Goal: Task Accomplishment & Management: Manage account settings

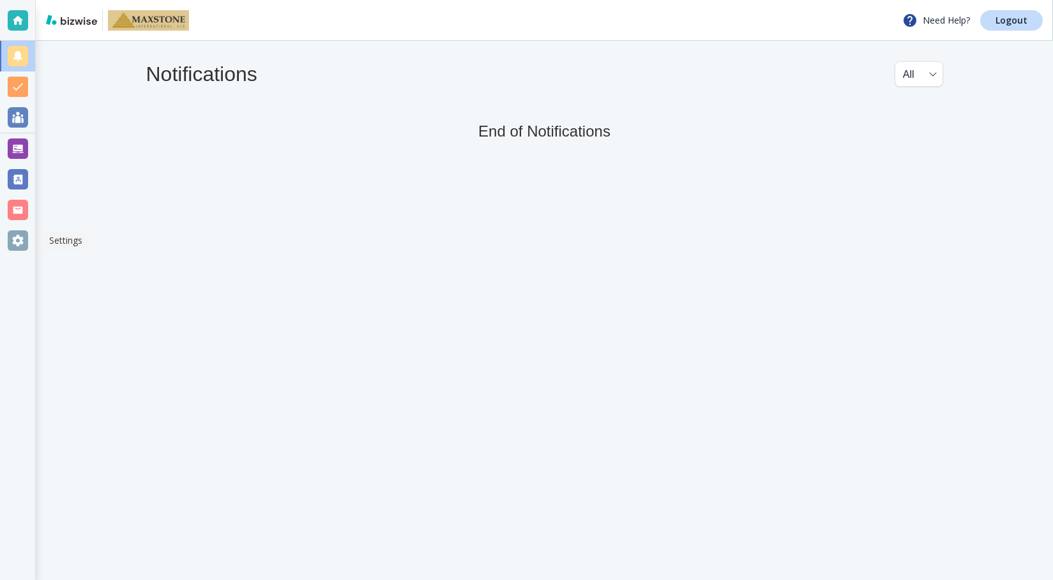
click at [14, 236] on div at bounding box center [18, 241] width 20 height 20
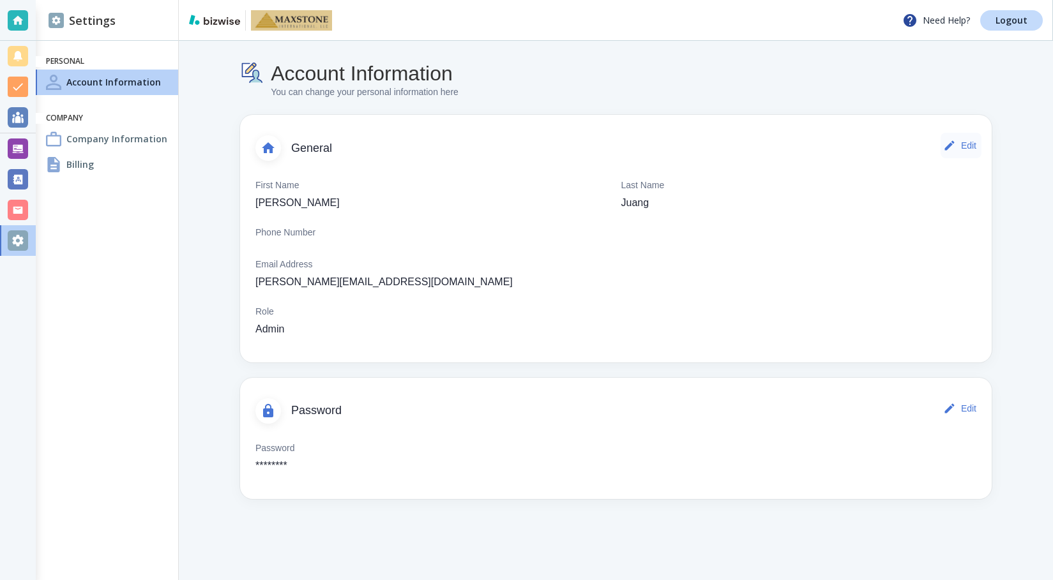
click at [971, 144] on button "Edit" at bounding box center [961, 146] width 41 height 26
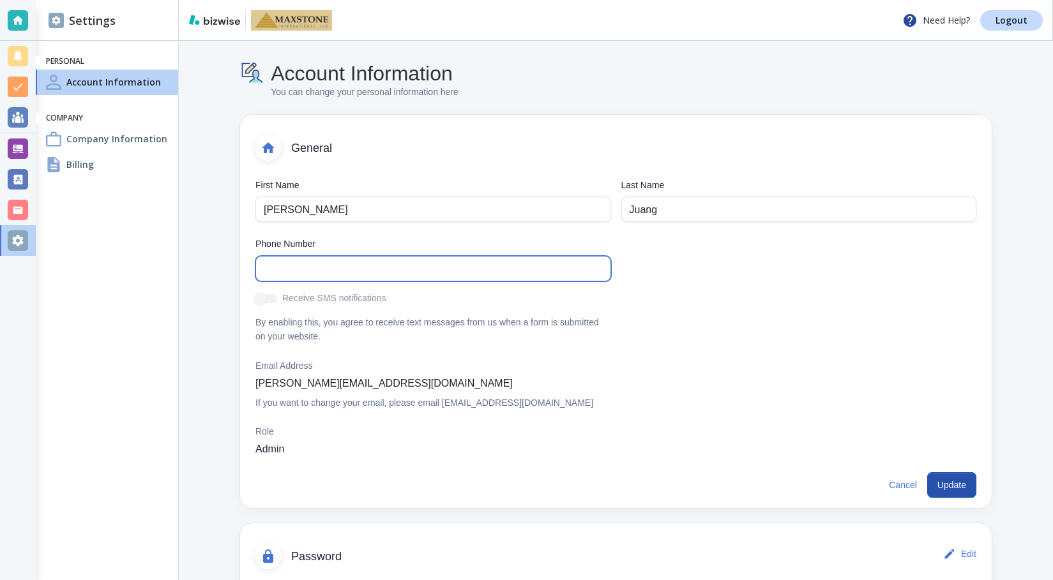
click at [419, 268] on input "text" at bounding box center [433, 269] width 339 height 24
type input "(312) 622-6336"
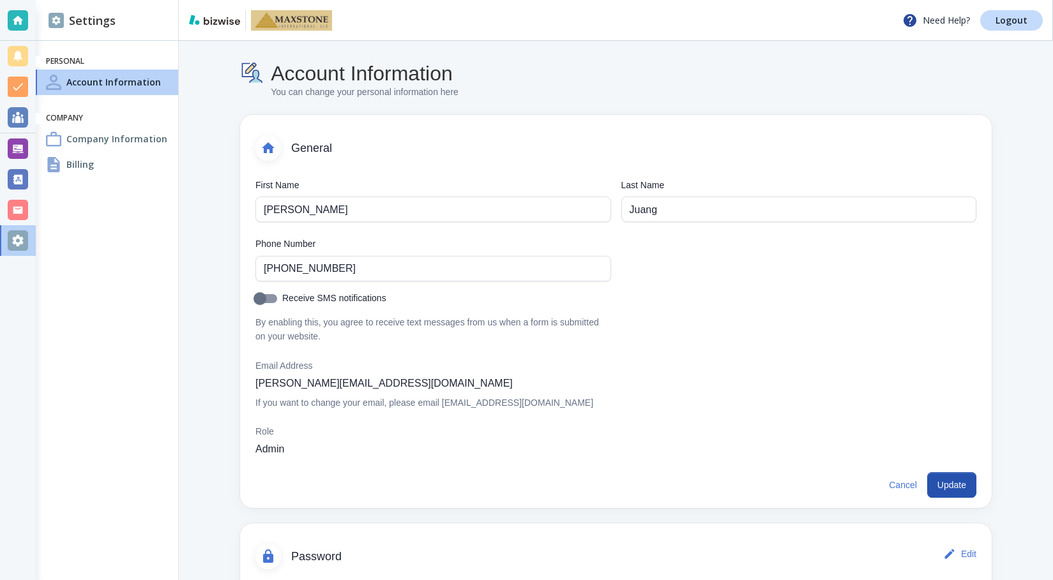
click at [273, 300] on input "Receive SMS notifications" at bounding box center [260, 301] width 73 height 24
checkbox input "true"
click at [946, 478] on button "Update" at bounding box center [951, 486] width 49 height 26
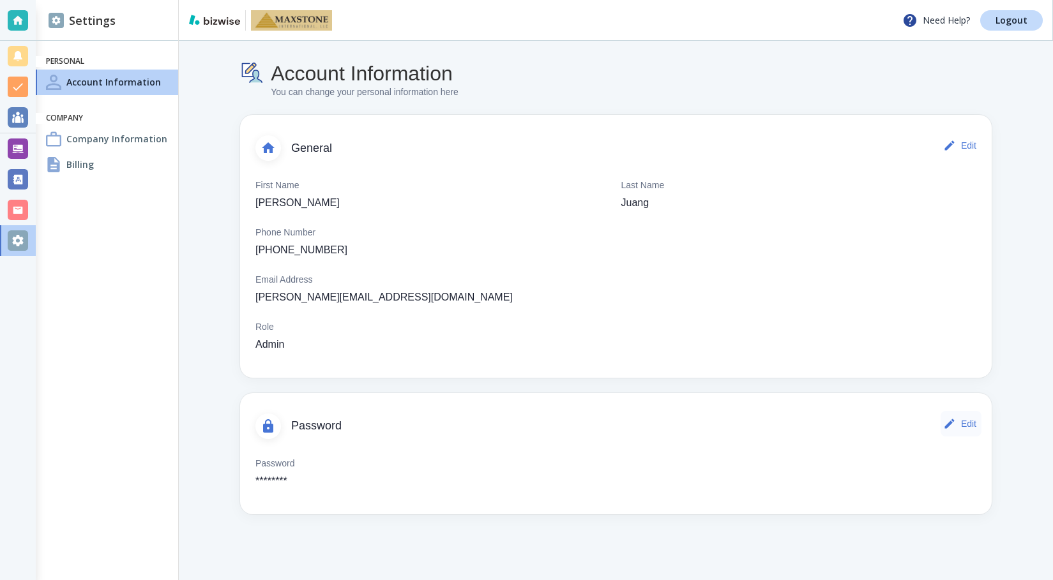
click at [967, 426] on button "Edit" at bounding box center [961, 424] width 41 height 26
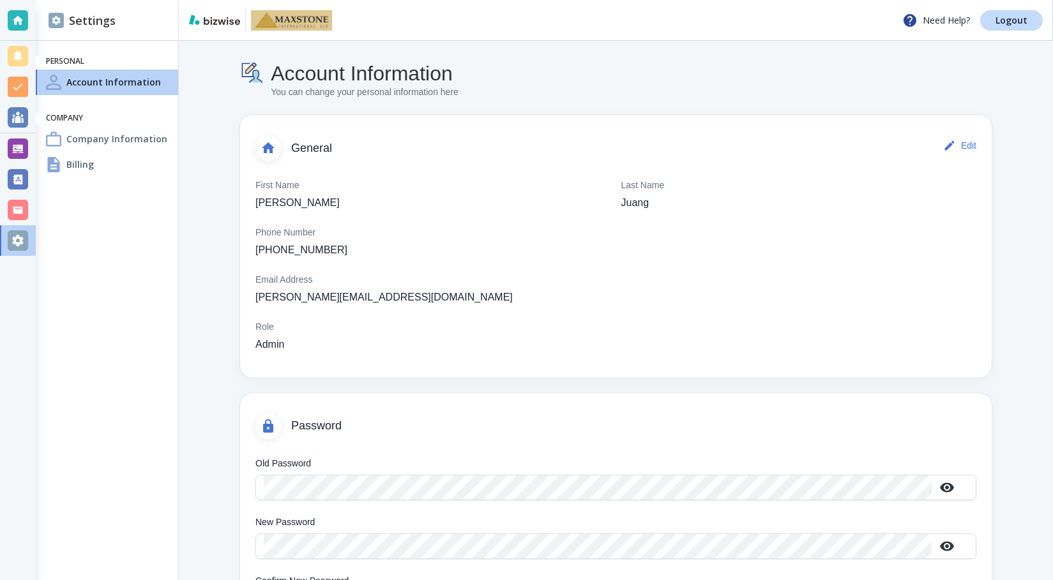
scroll to position [89, 0]
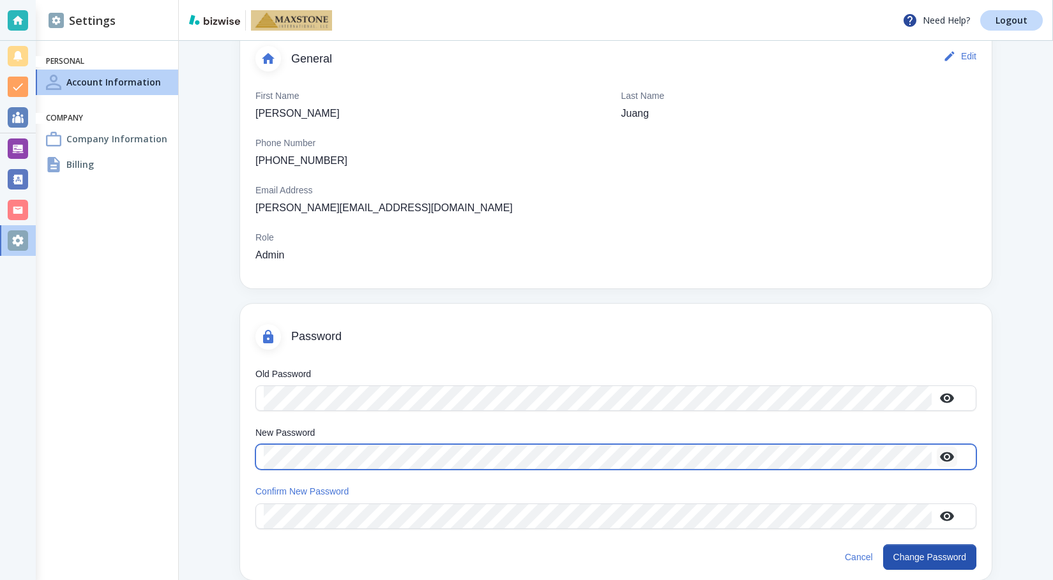
click at [944, 458] on icon "button" at bounding box center [947, 458] width 14 height 10
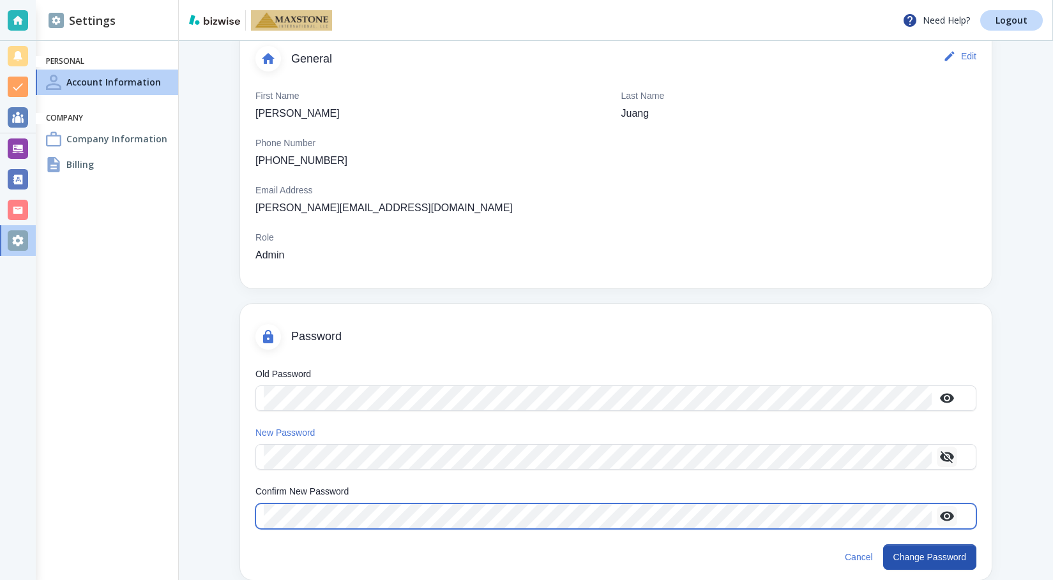
click at [950, 516] on icon "button" at bounding box center [946, 516] width 15 height 15
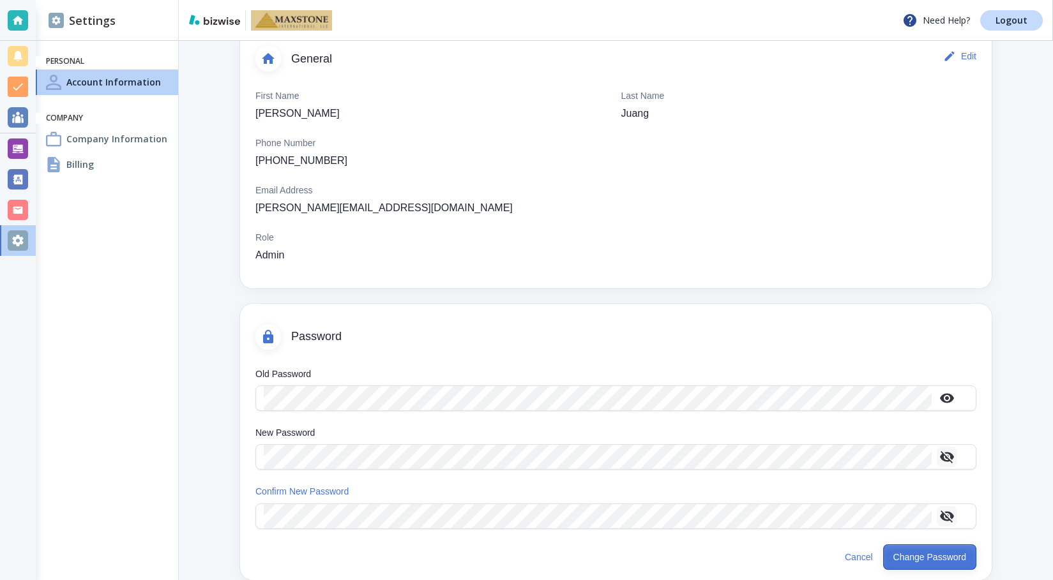
click at [928, 554] on button "Change Password" at bounding box center [929, 558] width 93 height 26
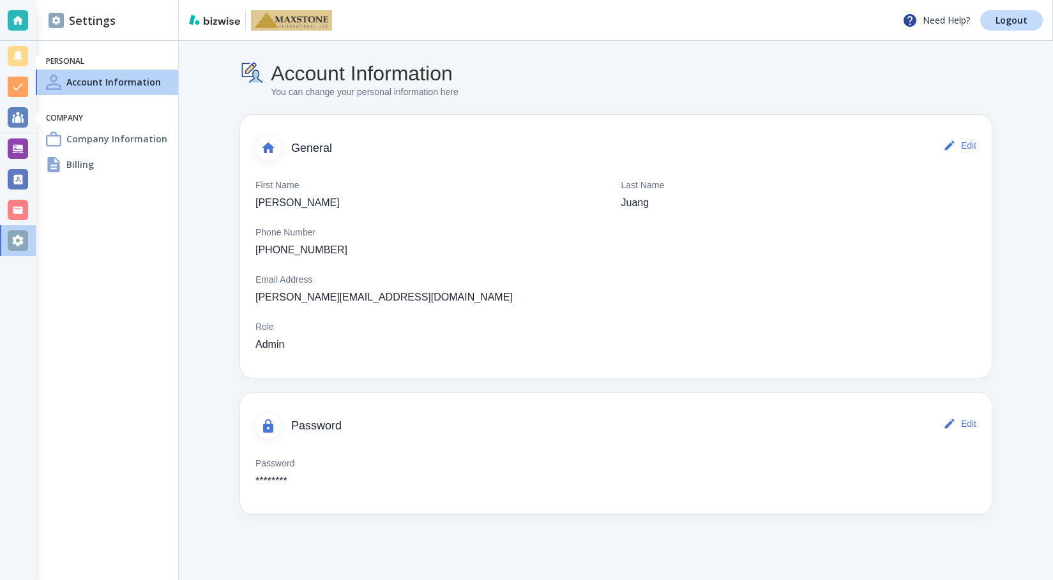
click at [97, 164] on div "Billing" at bounding box center [107, 165] width 142 height 26
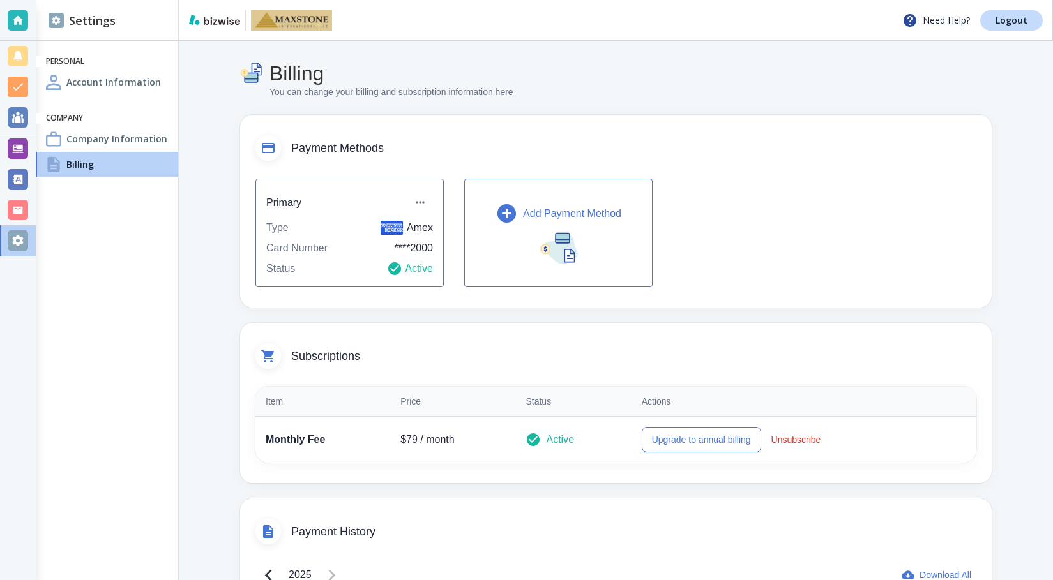
click at [538, 213] on p "Add Payment Method" at bounding box center [572, 213] width 98 height 15
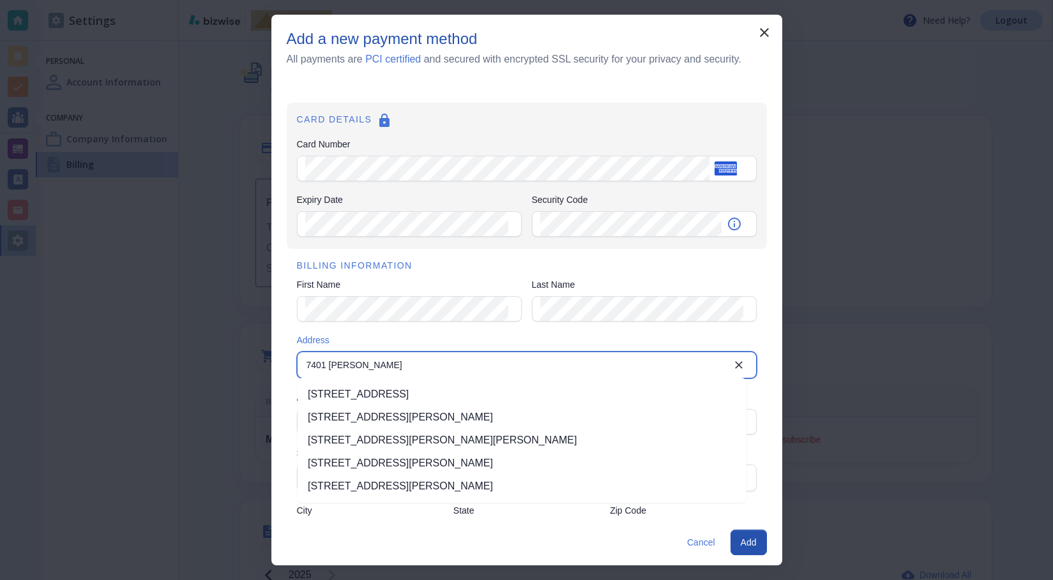
click at [421, 390] on li "7401 Adrianne Place, Bartlett, TN, USA" at bounding box center [522, 394] width 449 height 23
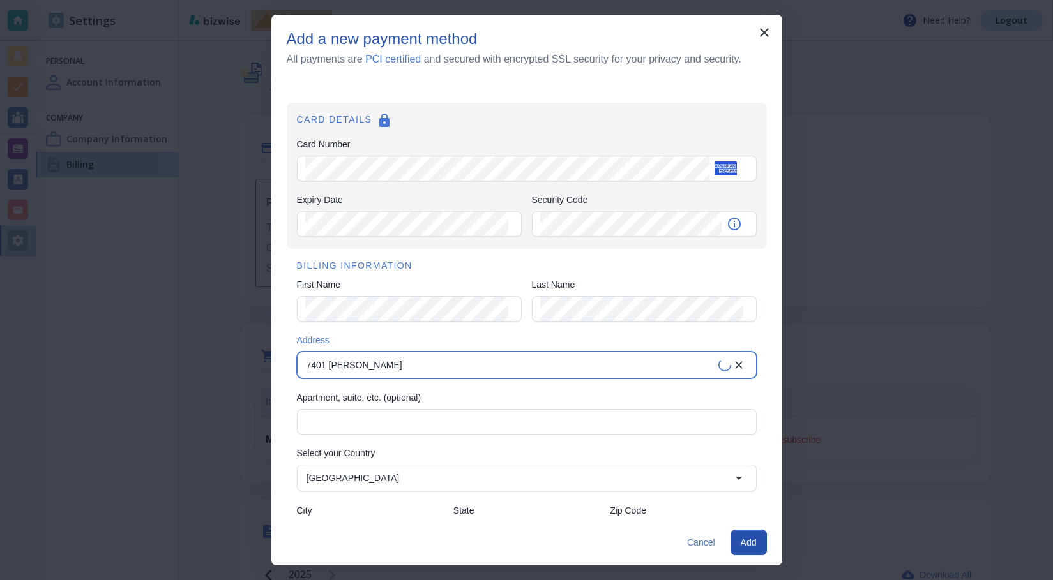
type input "7401 Adrianne Place"
type input "Bartlett"
type input "TN"
type input "38133"
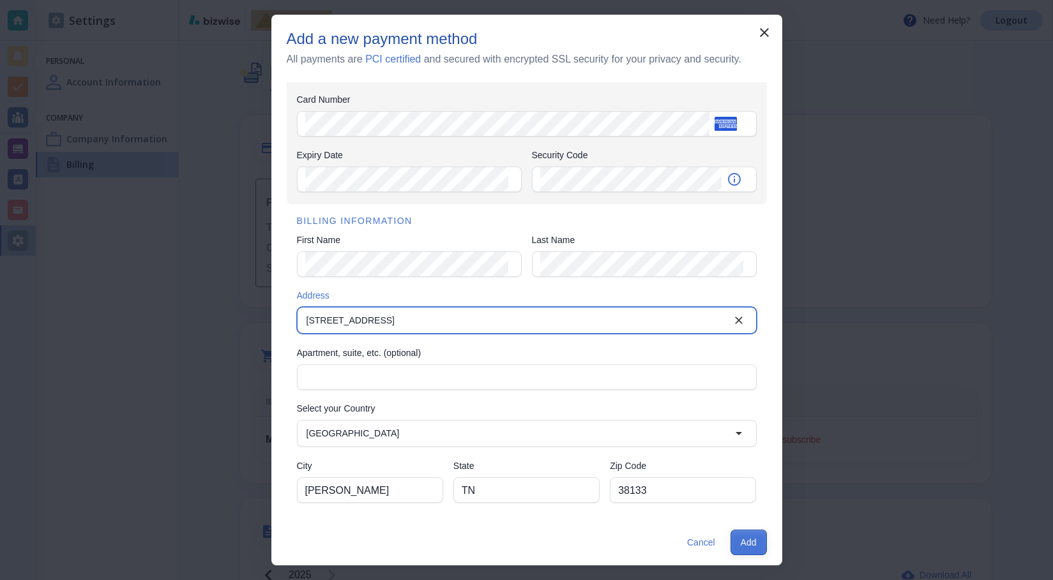
type input "7401 Adrianne Place"
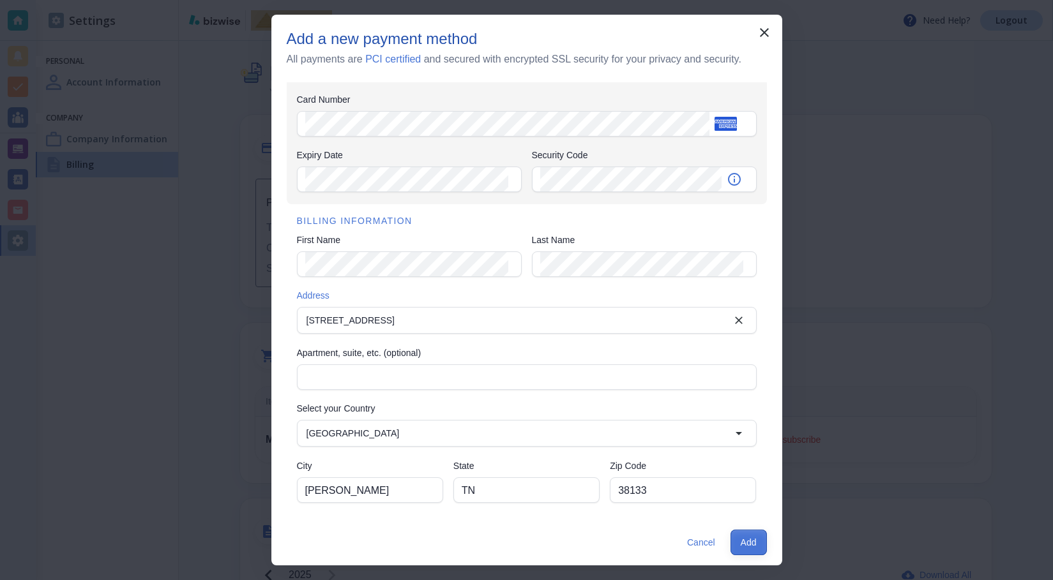
click at [749, 543] on button "Add" at bounding box center [749, 543] width 36 height 26
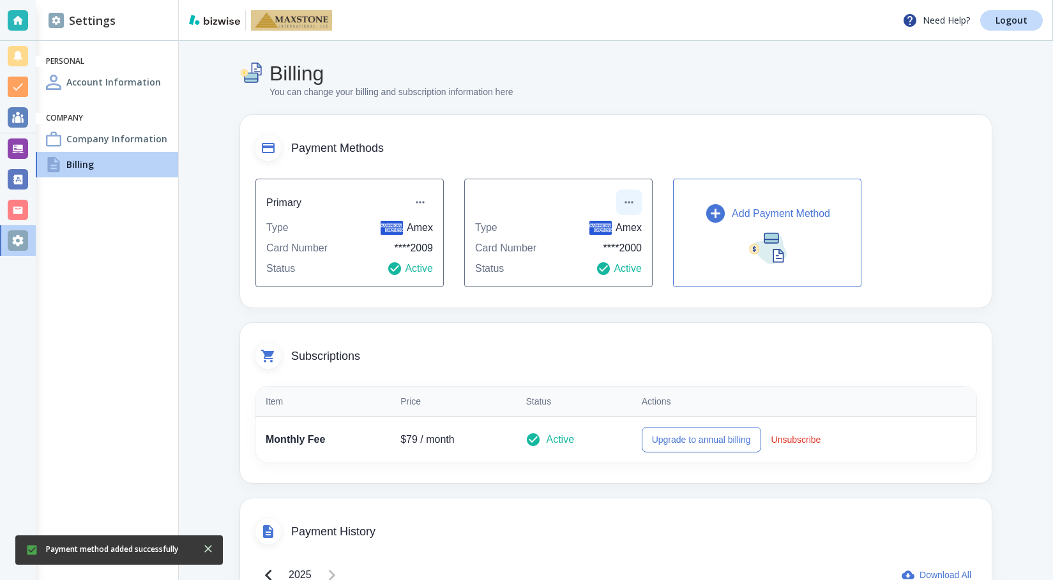
click at [630, 198] on icon "button" at bounding box center [629, 202] width 13 height 13
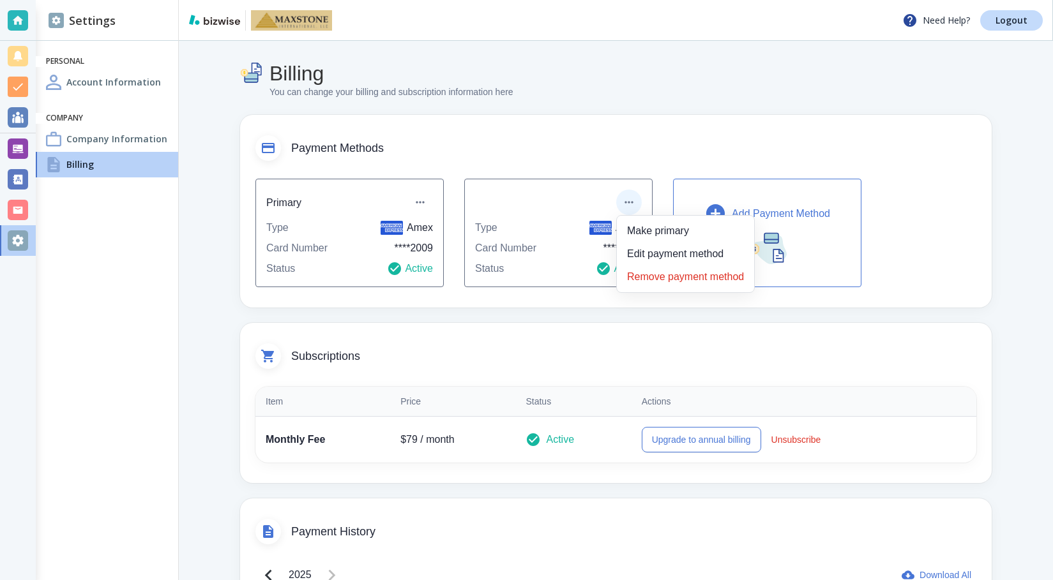
click at [659, 276] on li "Remove payment method" at bounding box center [685, 277] width 127 height 20
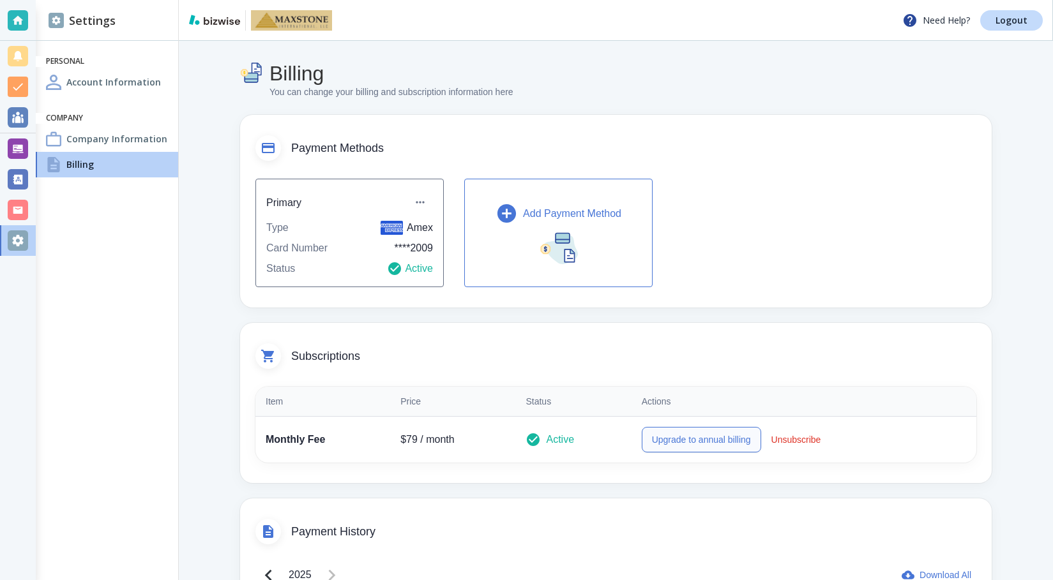
click at [681, 439] on button "Upgrade to annual billing" at bounding box center [701, 440] width 119 height 26
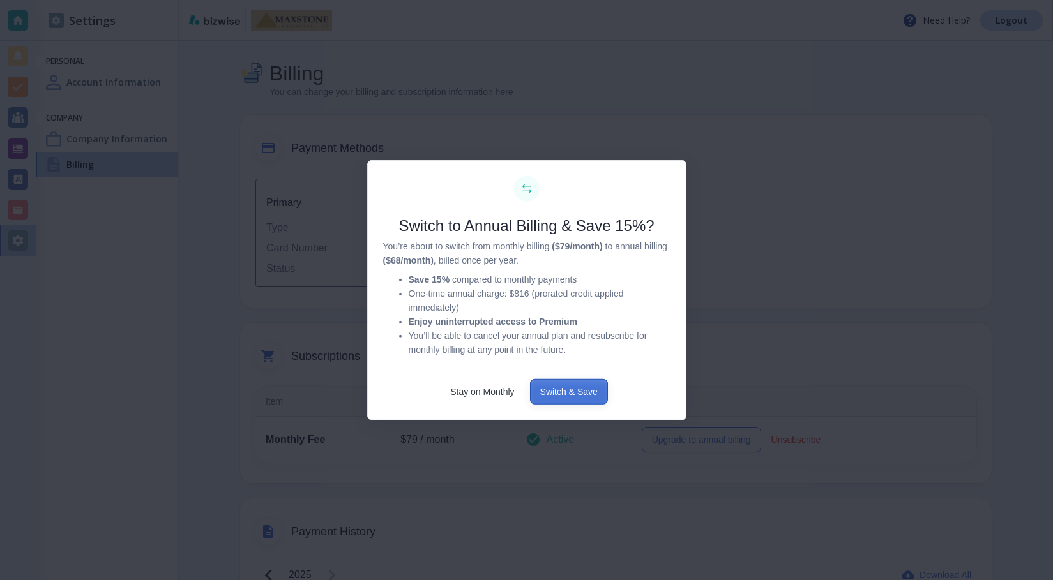
click at [577, 386] on button "Switch & Save" at bounding box center [569, 392] width 78 height 26
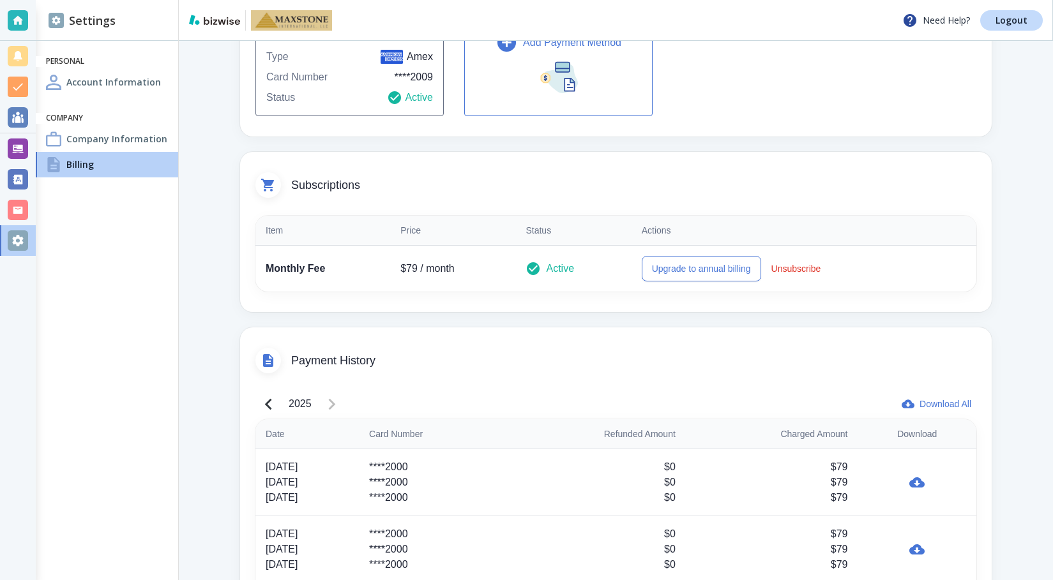
scroll to position [170, 0]
click at [685, 273] on button "Upgrade to annual billing" at bounding box center [701, 270] width 119 height 26
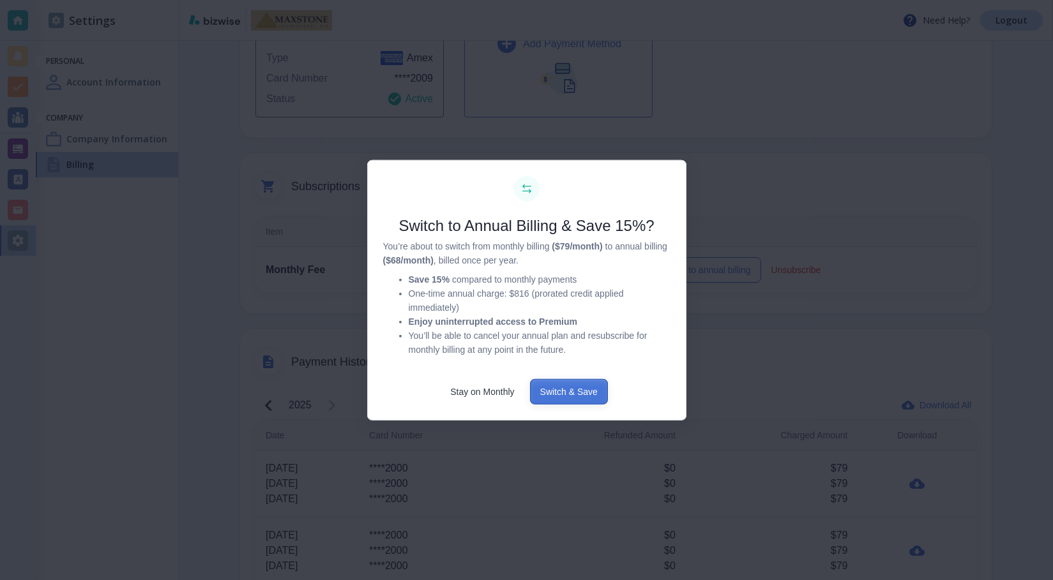
click at [583, 394] on button "Switch & Save" at bounding box center [569, 392] width 78 height 26
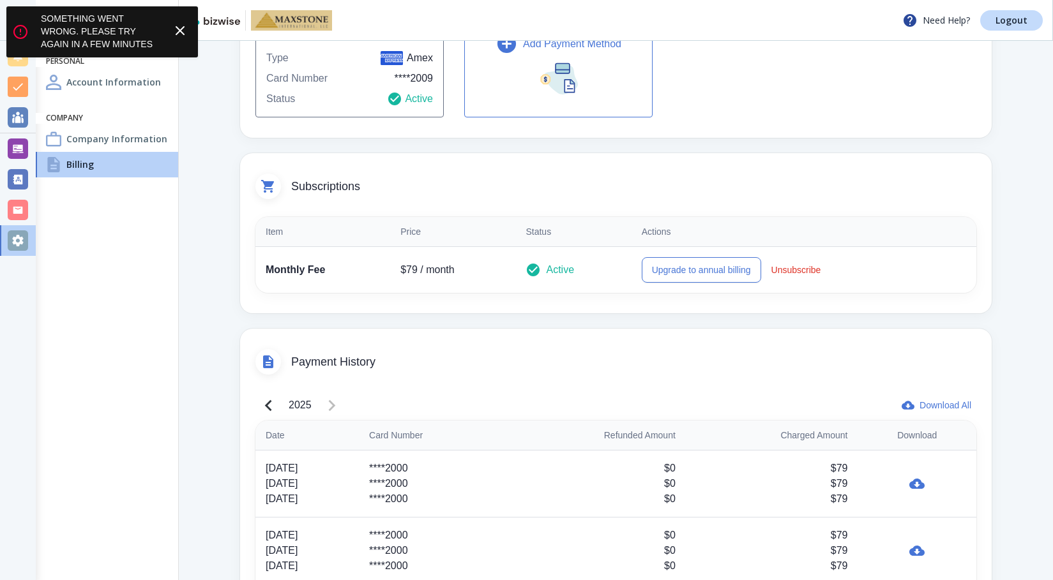
click at [180, 29] on icon at bounding box center [179, 30] width 15 height 15
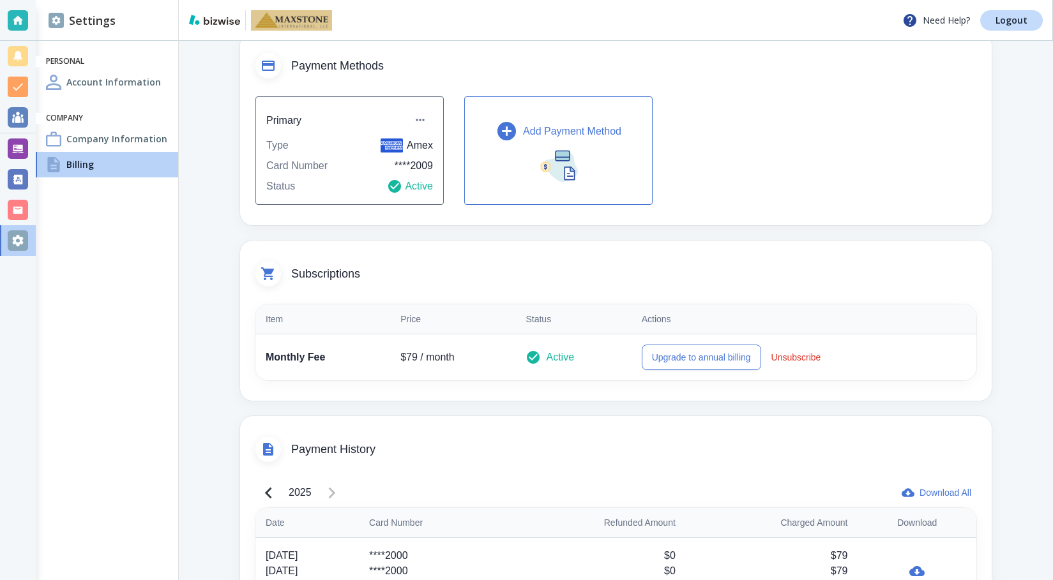
scroll to position [0, 0]
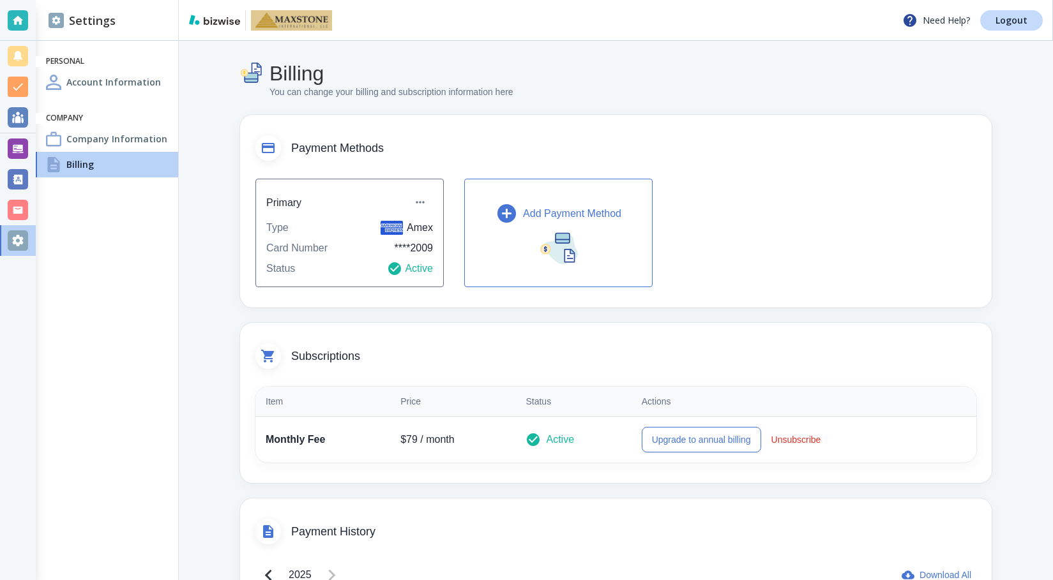
click at [125, 138] on h4 "Company Information" at bounding box center [116, 138] width 101 height 13
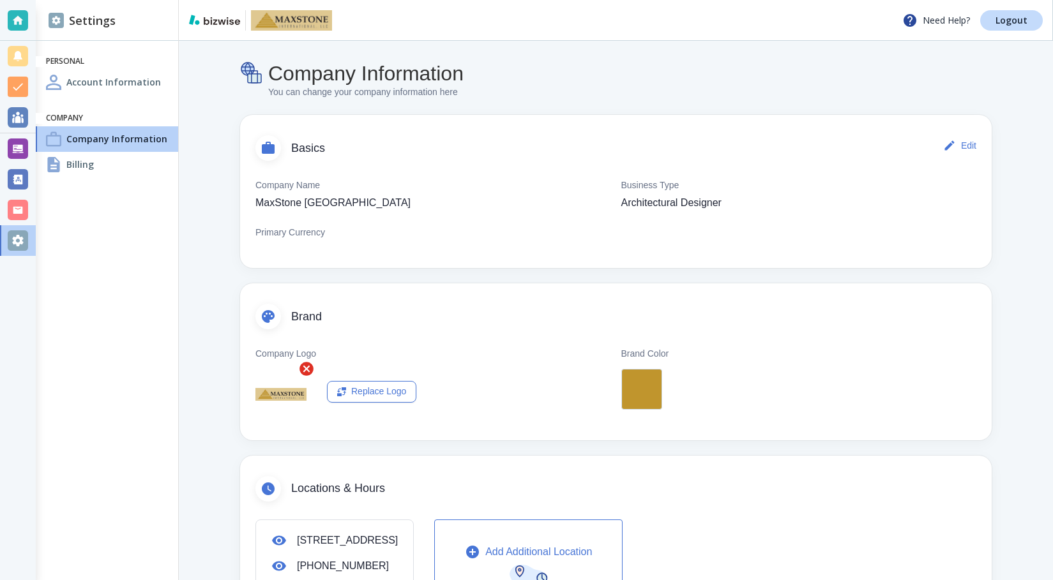
click at [102, 163] on div "Billing" at bounding box center [107, 165] width 142 height 26
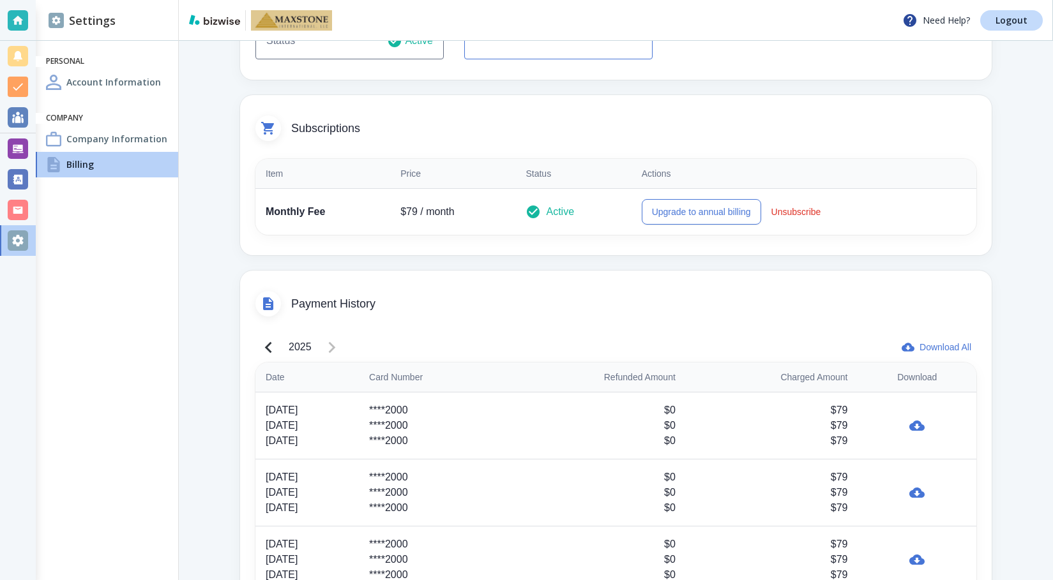
scroll to position [106, 0]
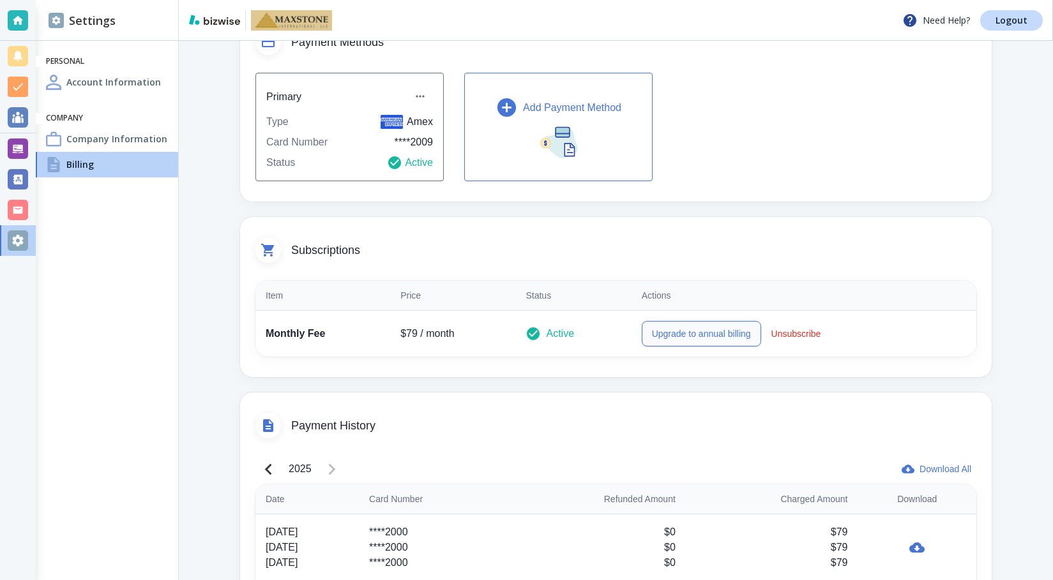
click at [690, 330] on button "Upgrade to annual billing" at bounding box center [701, 334] width 119 height 26
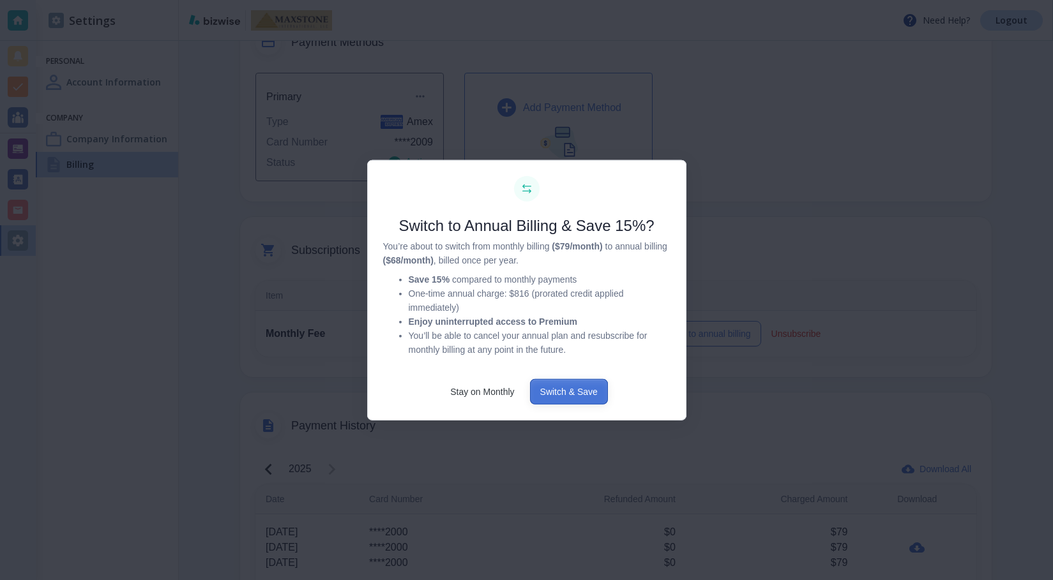
click at [578, 392] on button "Switch & Save" at bounding box center [569, 392] width 78 height 26
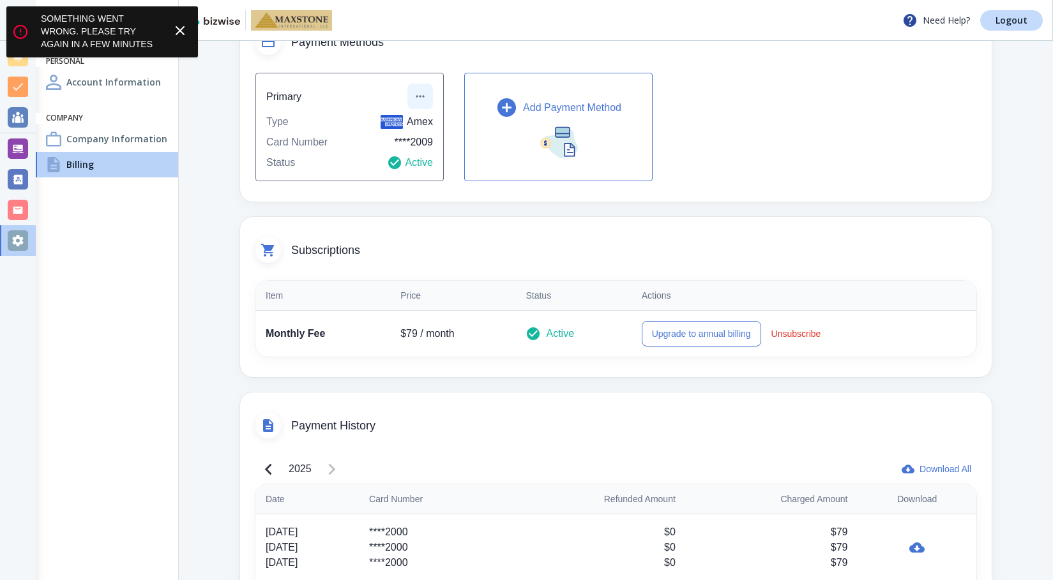
click at [423, 93] on icon "button" at bounding box center [420, 96] width 13 height 13
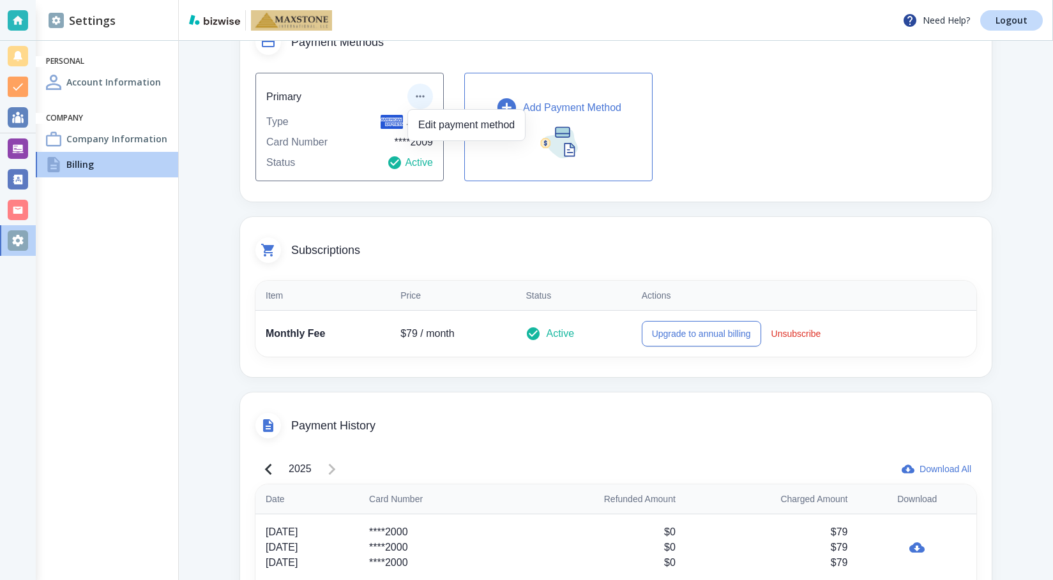
click at [220, 146] on div at bounding box center [526, 290] width 1053 height 580
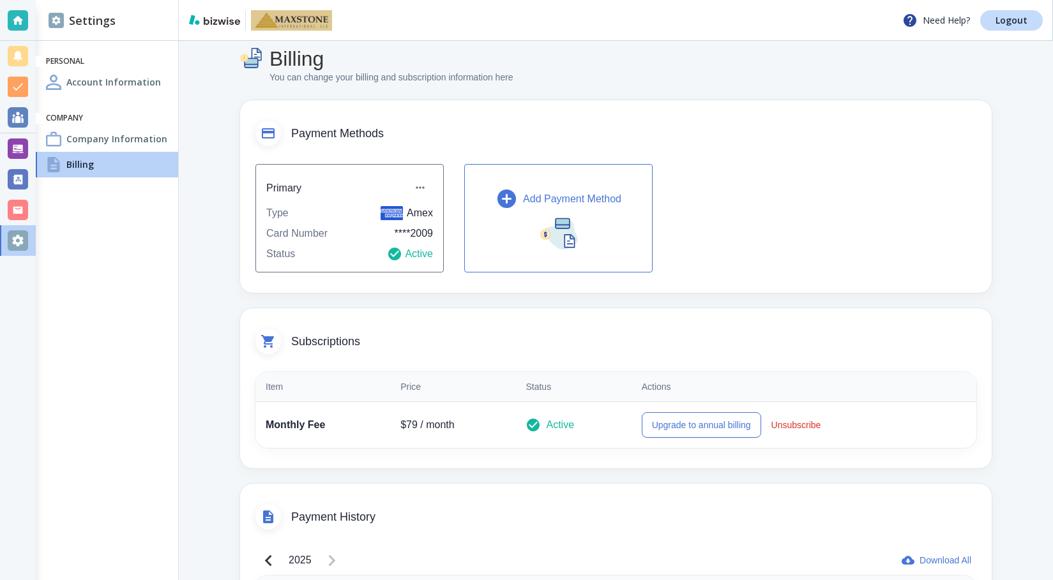
scroll to position [0, 0]
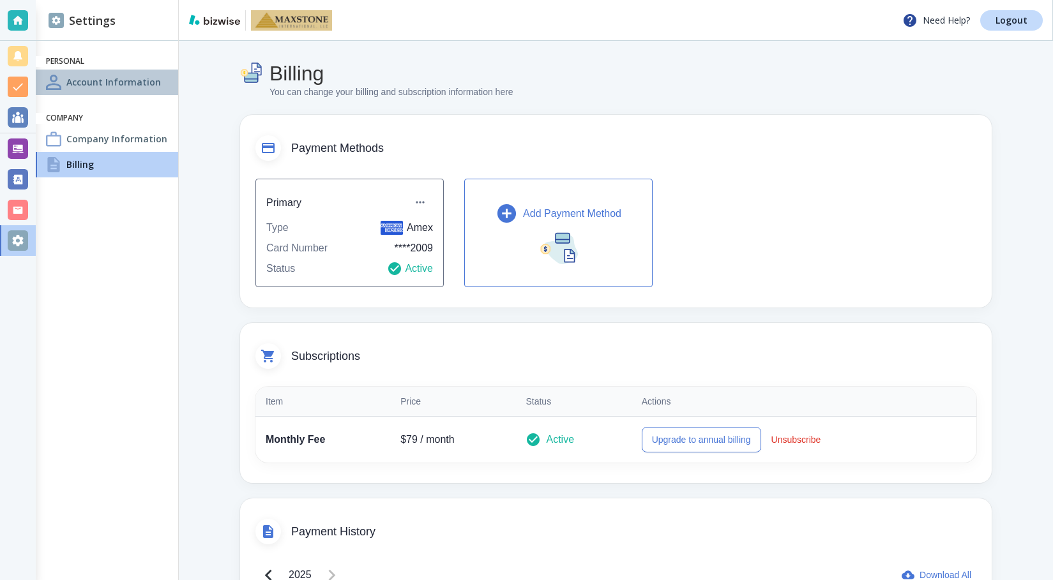
click at [132, 87] on h4 "Account Information" at bounding box center [113, 81] width 95 height 13
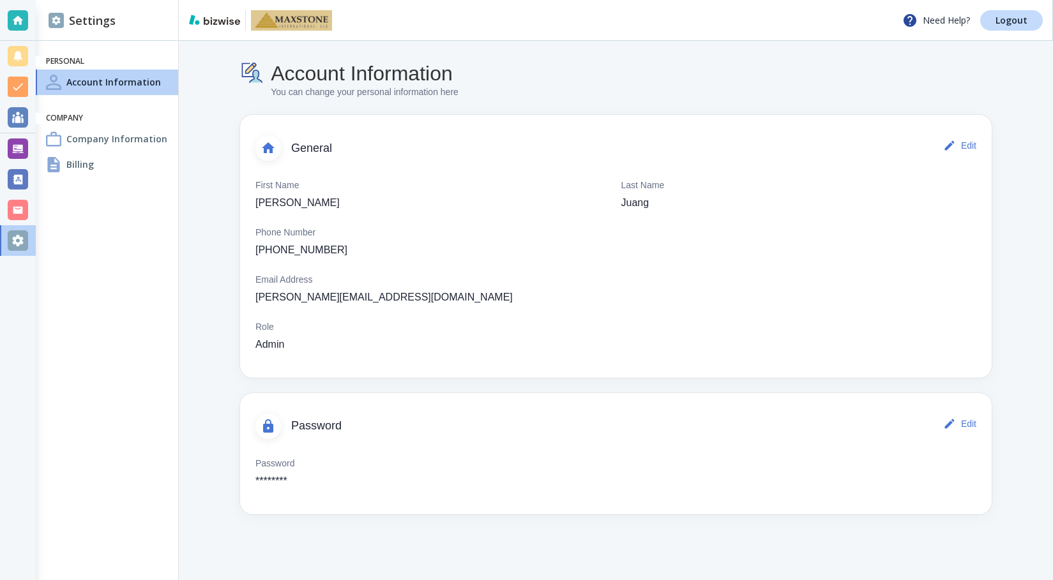
click at [88, 165] on h4 "Billing" at bounding box center [79, 164] width 27 height 13
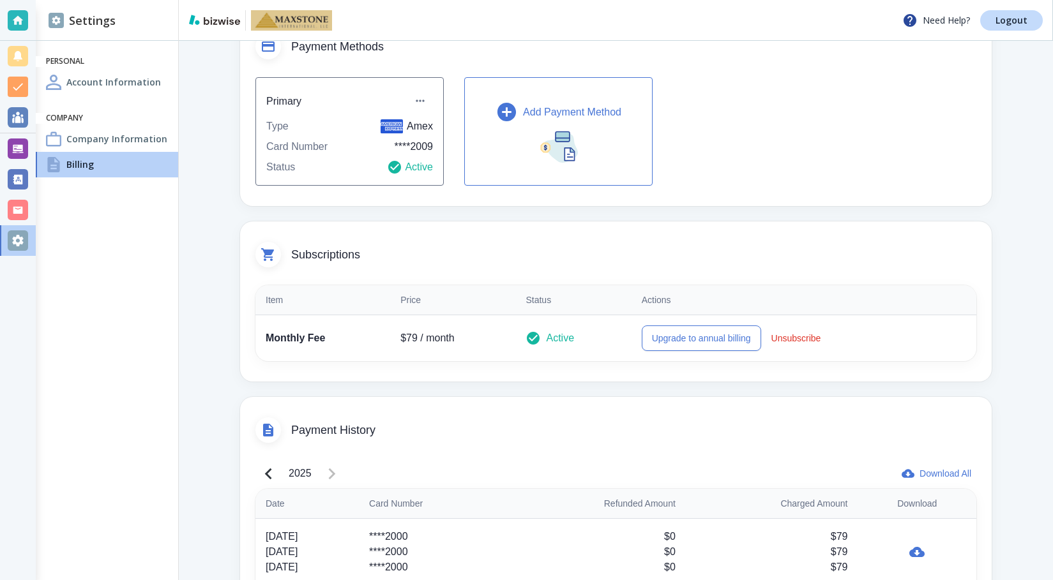
scroll to position [192, 0]
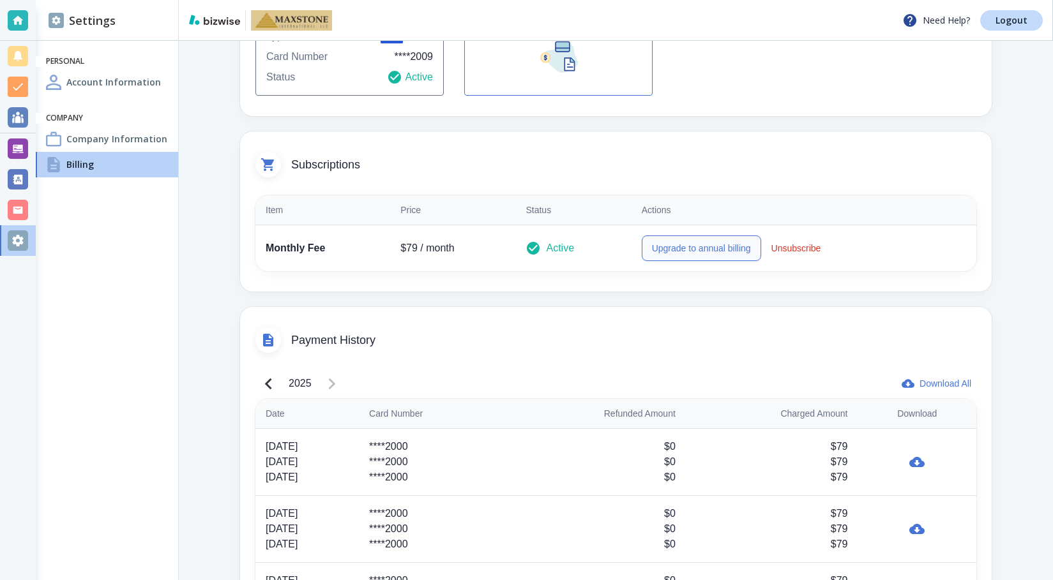
click at [675, 246] on button "Upgrade to annual billing" at bounding box center [701, 249] width 119 height 26
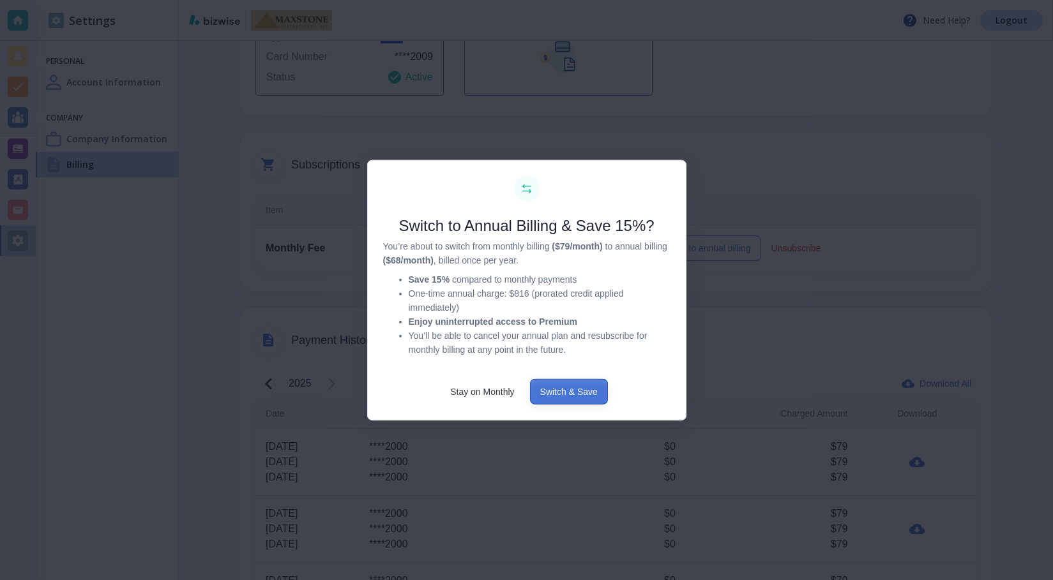
click at [575, 388] on button "Switch & Save" at bounding box center [569, 392] width 78 height 26
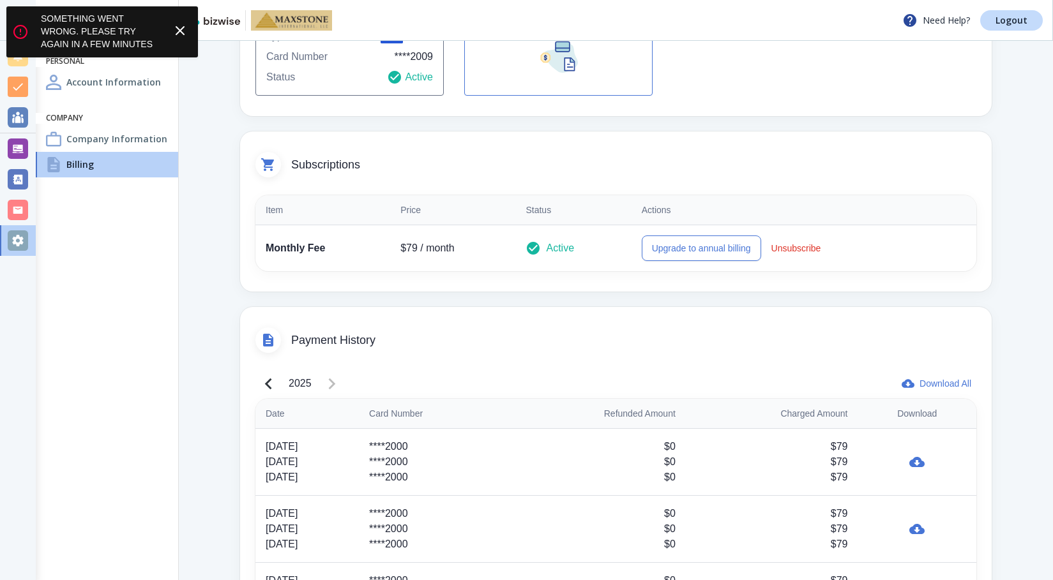
click at [179, 29] on icon at bounding box center [179, 30] width 15 height 15
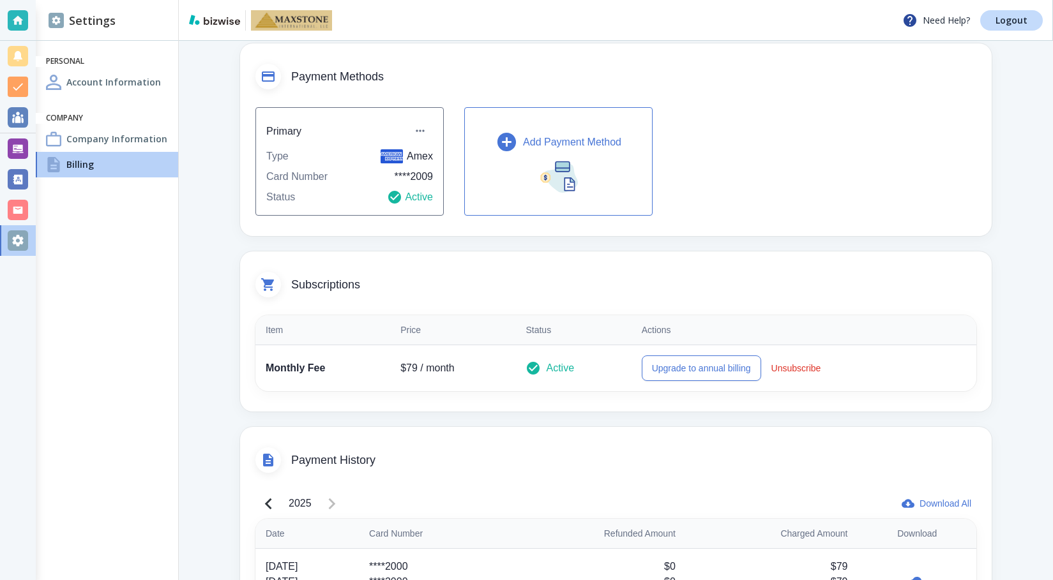
scroll to position [0, 0]
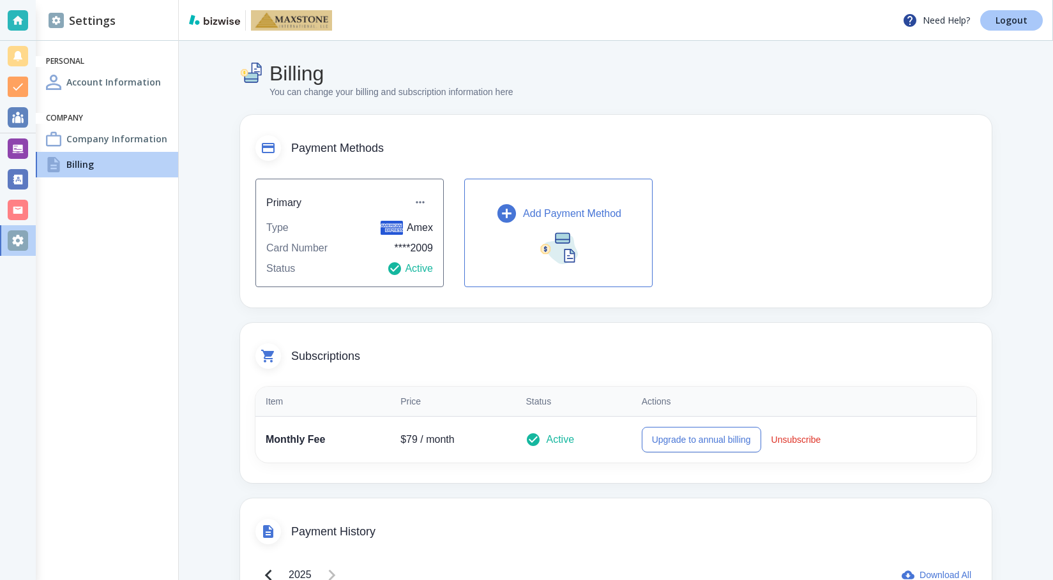
click at [1019, 21] on p "Logout" at bounding box center [1012, 20] width 32 height 9
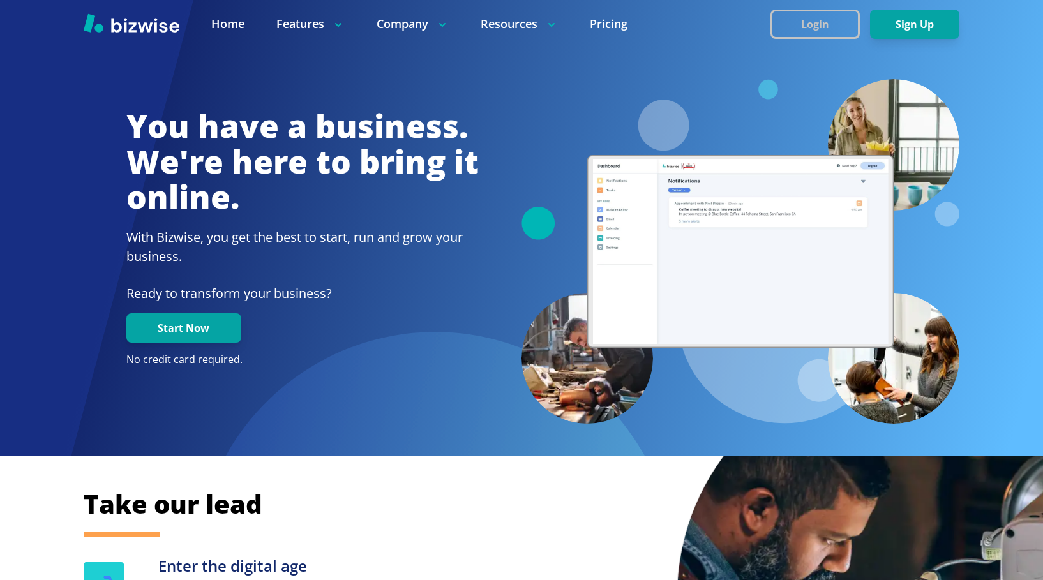
click at [822, 21] on button "Login" at bounding box center [815, 24] width 89 height 29
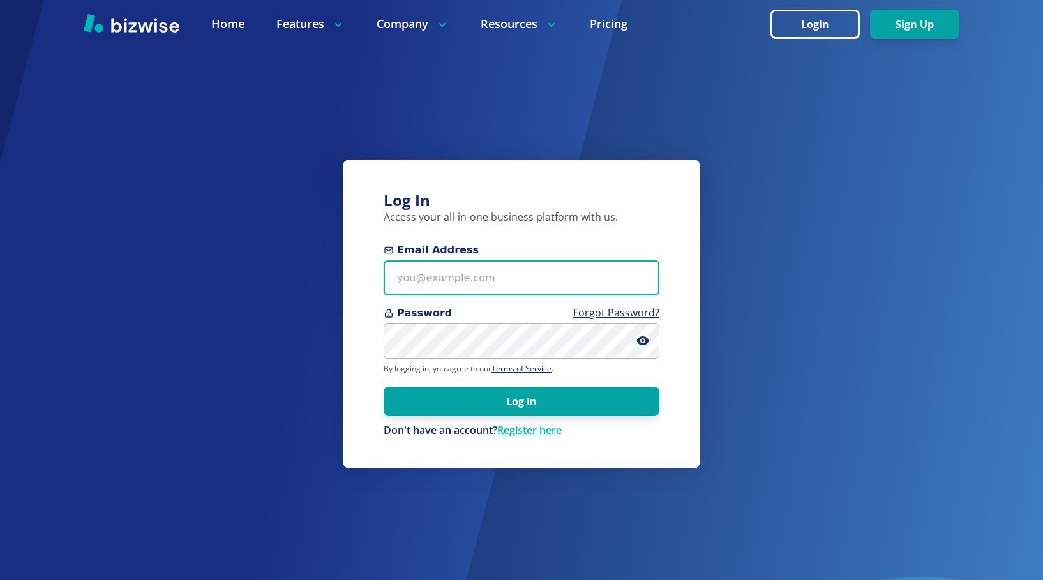
click at [479, 281] on input "Email Address" at bounding box center [522, 278] width 276 height 35
type input "[PERSON_NAME][EMAIL_ADDRESS][DOMAIN_NAME]"
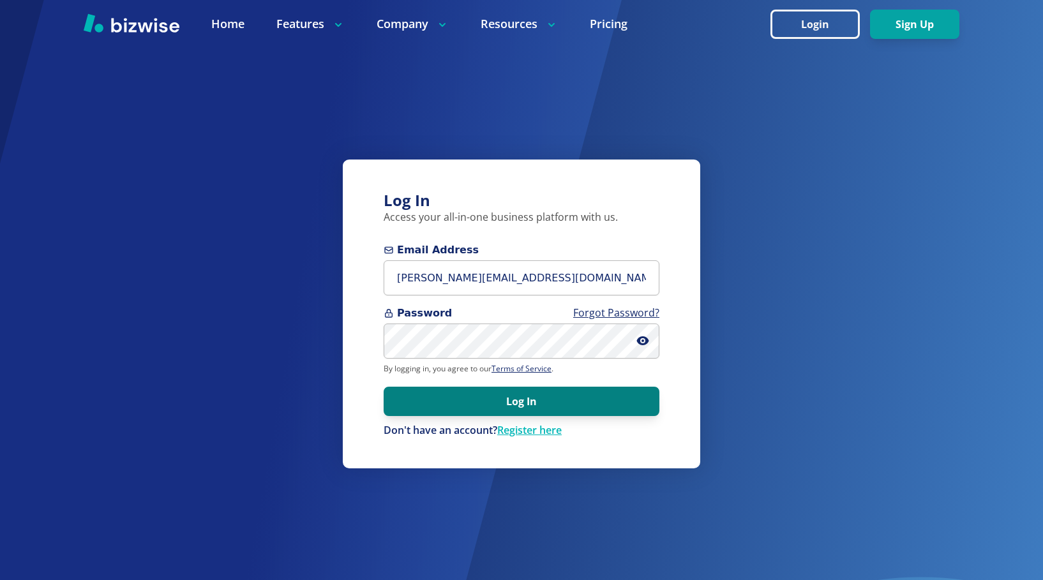
click at [553, 400] on button "Log In" at bounding box center [522, 401] width 276 height 29
